Goal: Task Accomplishment & Management: Manage account settings

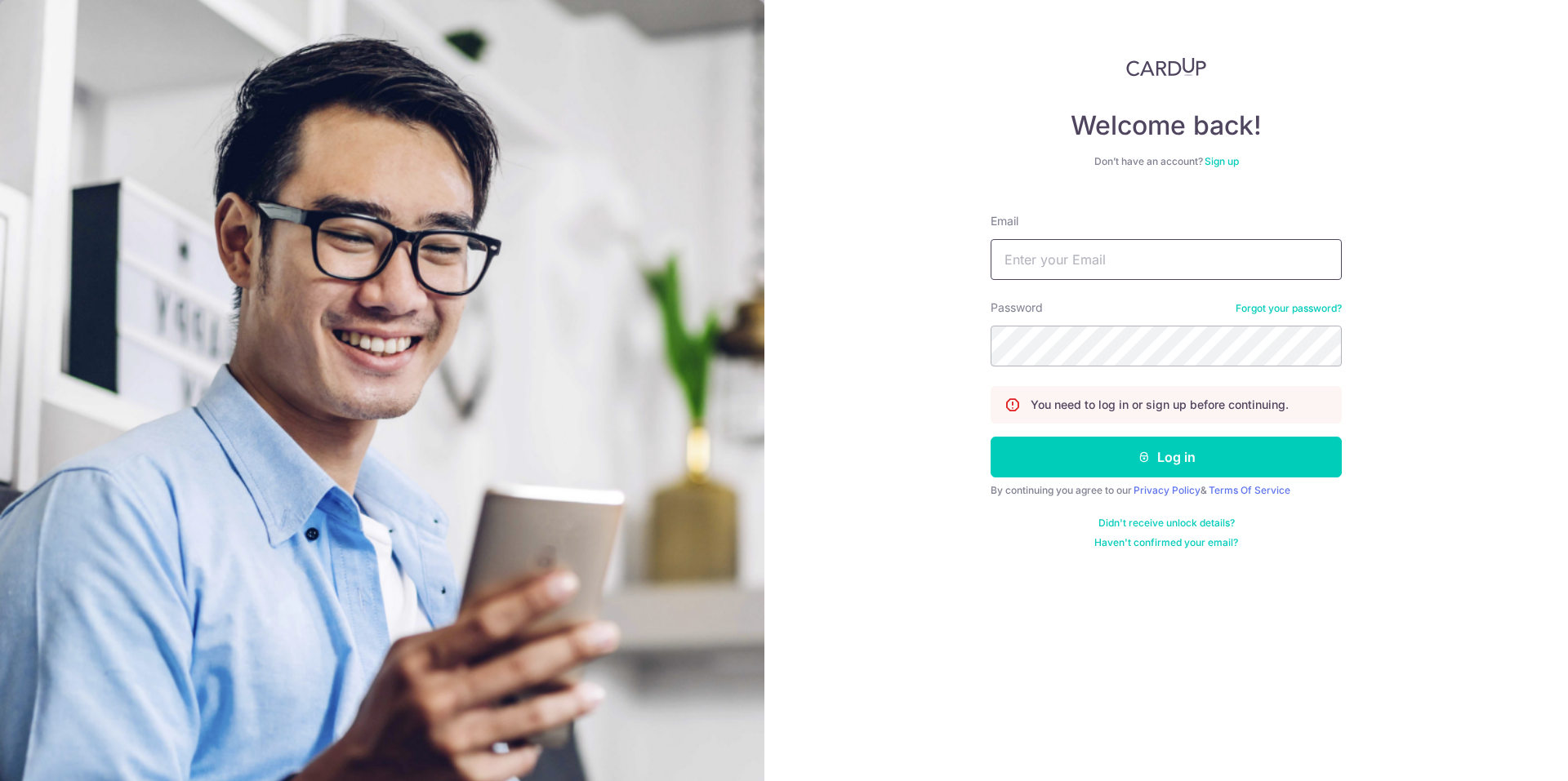
drag, startPoint x: 0, startPoint y: 0, endPoint x: 1130, endPoint y: 252, distance: 1157.8
click at [1128, 252] on input "Email" at bounding box center [1165, 259] width 351 height 40
type input "[EMAIL_ADDRESS][DOMAIN_NAME]"
click at [1193, 444] on button "Log in" at bounding box center [1165, 457] width 351 height 40
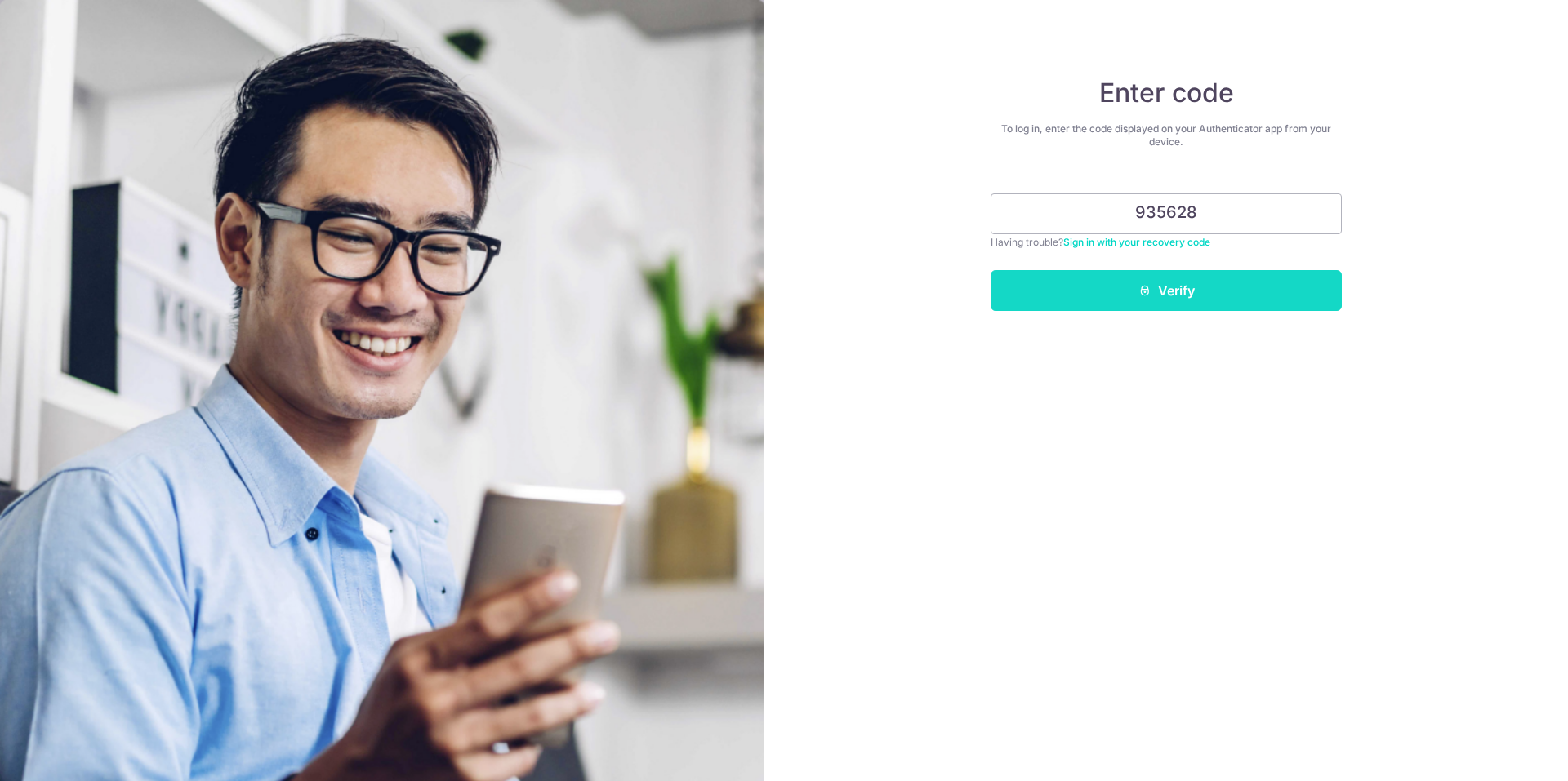
type input "935628"
click at [1264, 273] on button "Verify" at bounding box center [1165, 290] width 351 height 40
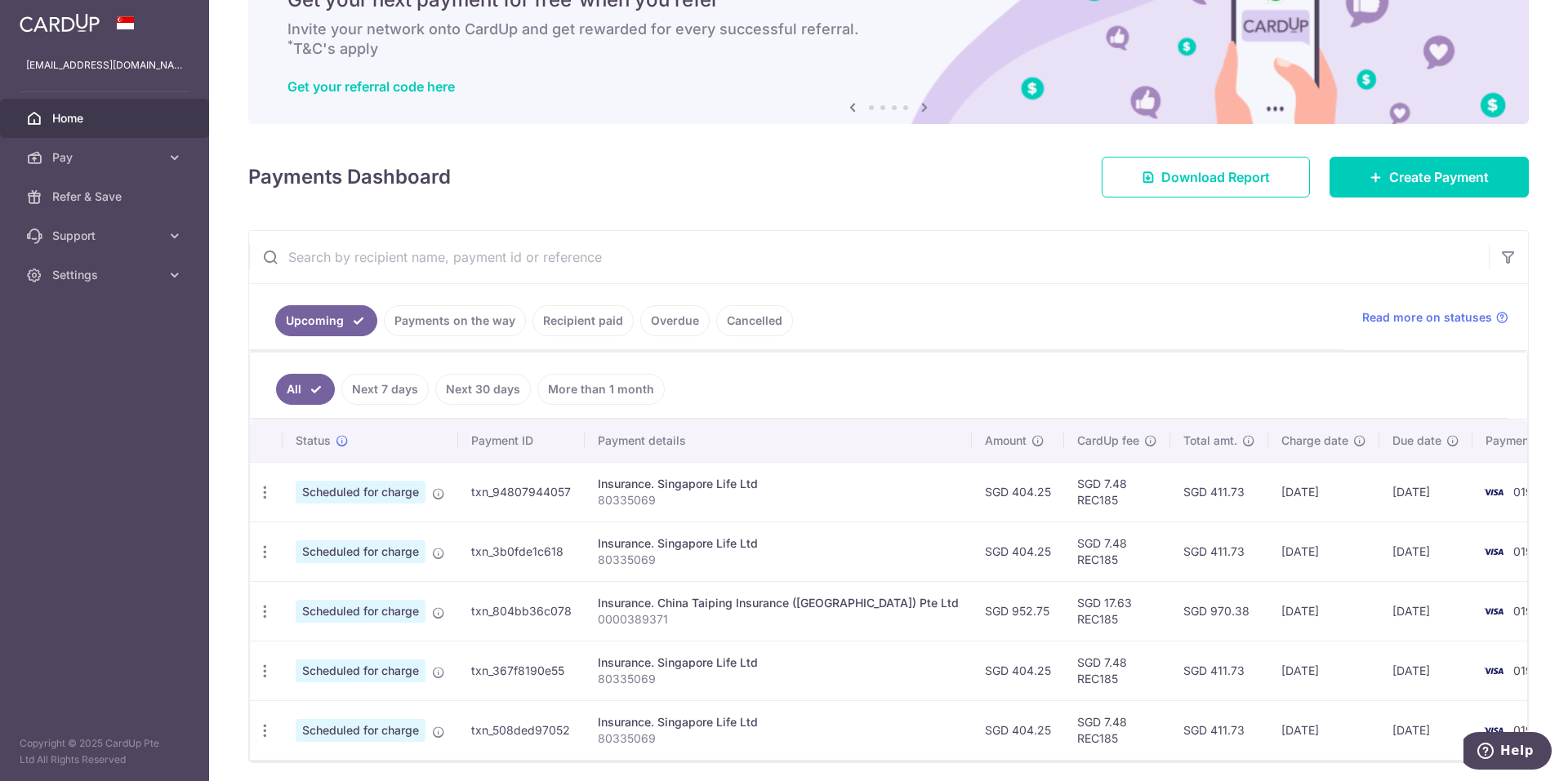
scroll to position [153, 0]
